Goal: Information Seeking & Learning: Learn about a topic

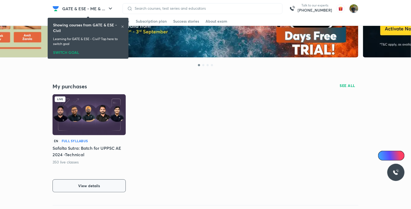
click at [109, 186] on button "View details" at bounding box center [89, 185] width 73 height 13
